Goal: Task Accomplishment & Management: Manage account settings

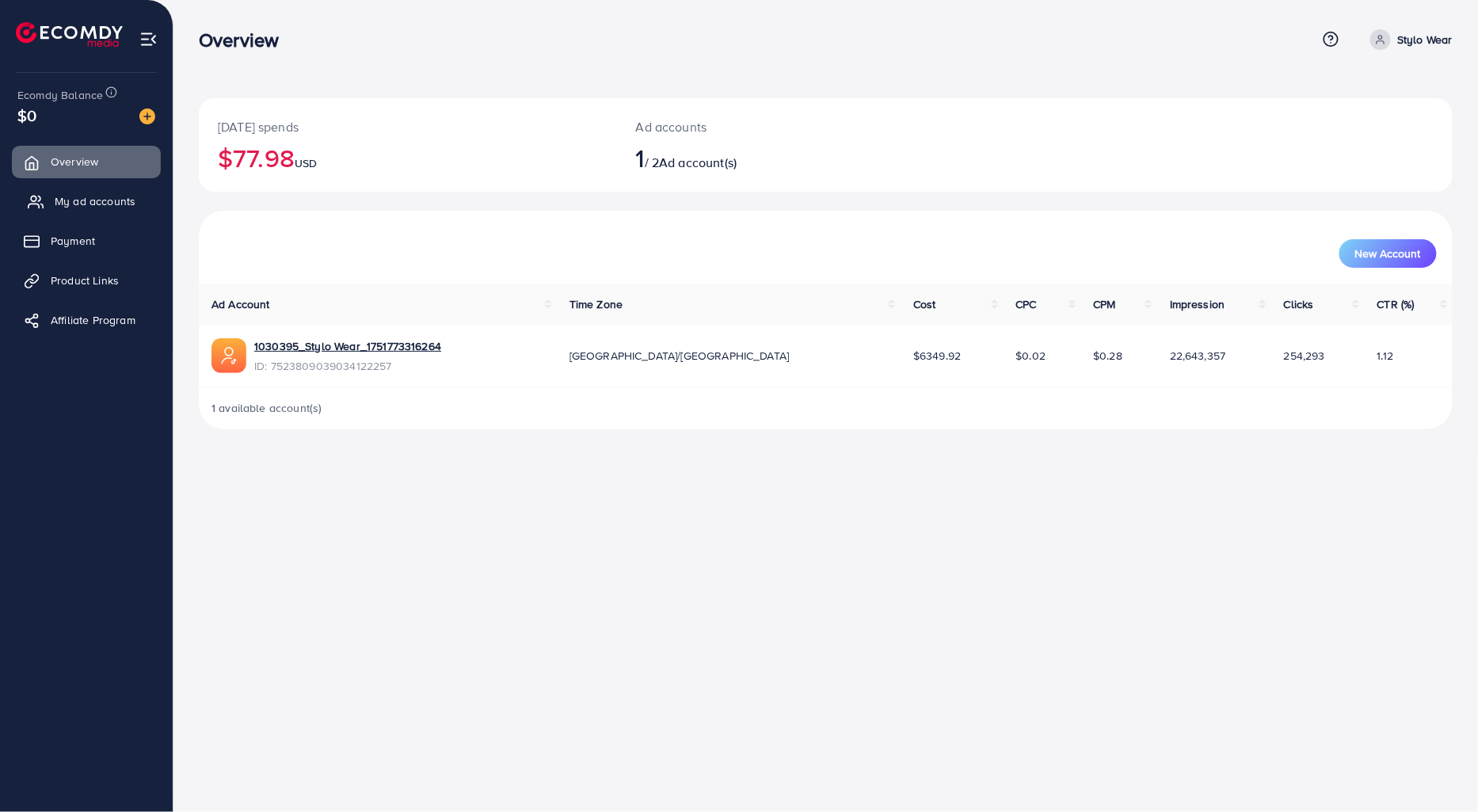
click at [104, 208] on span "My ad accounts" at bounding box center [95, 201] width 81 height 15
